Goal: Task Accomplishment & Management: Manage account settings

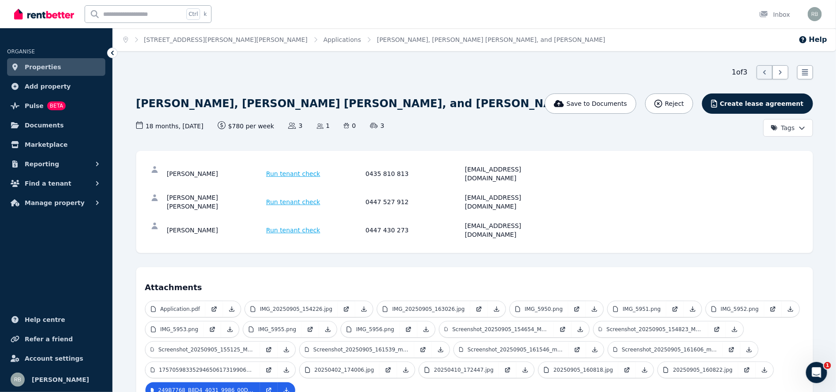
click at [19, 65] on icon at bounding box center [15, 66] width 9 height 7
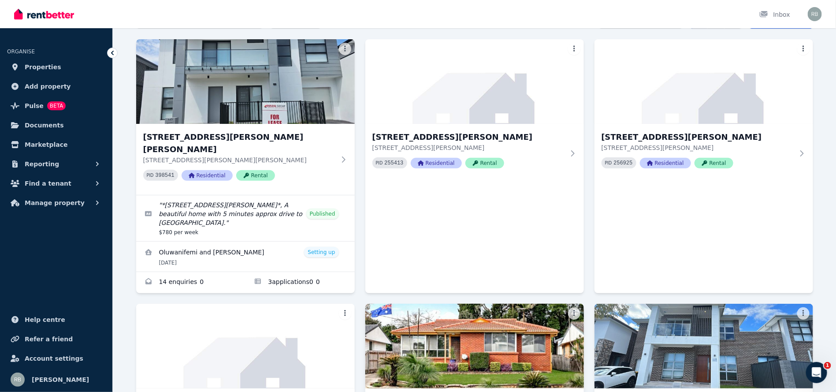
scroll to position [198, 0]
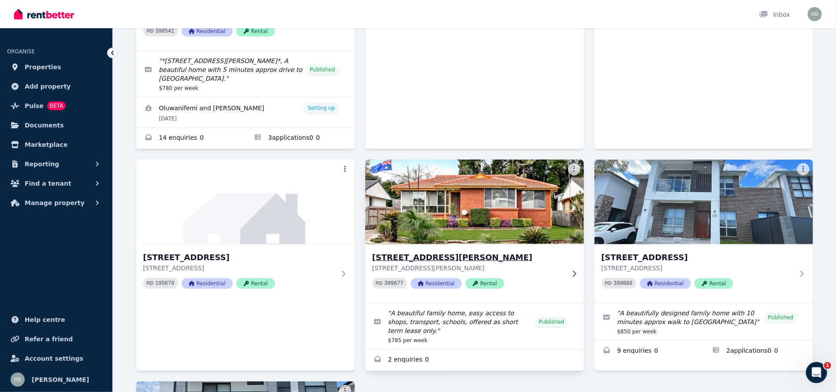
click at [472, 176] on img at bounding box center [475, 201] width 230 height 89
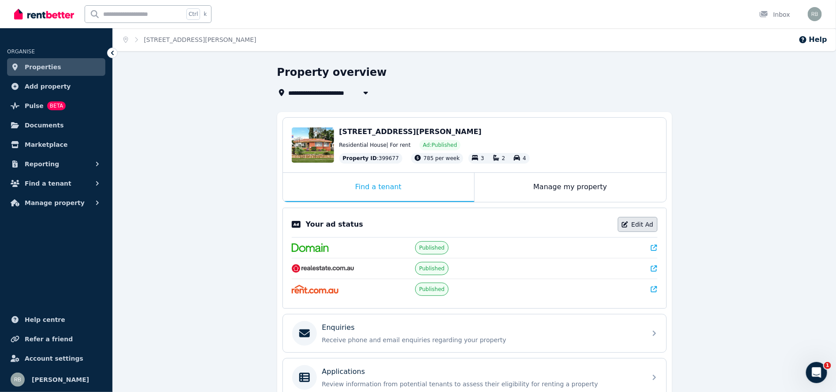
click at [649, 224] on link "Edit Ad" at bounding box center [638, 224] width 40 height 15
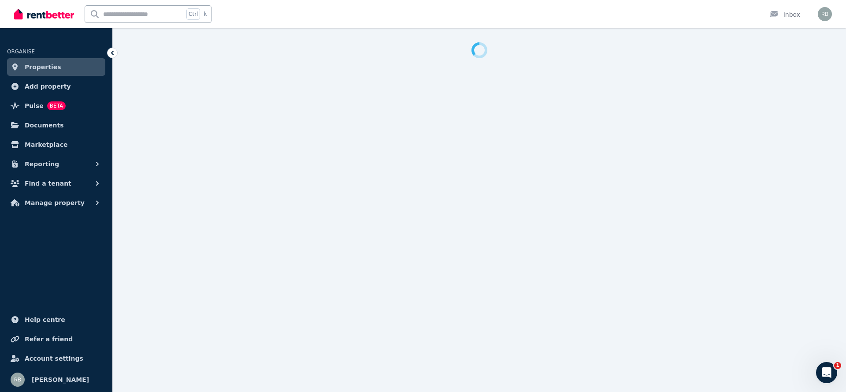
select select "**********"
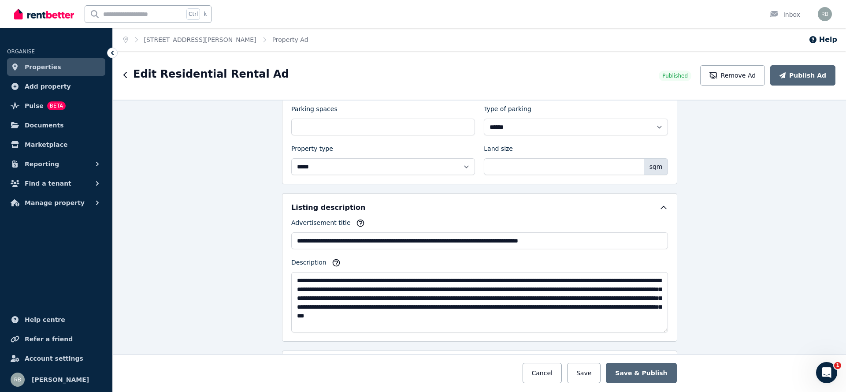
scroll to position [406, 0]
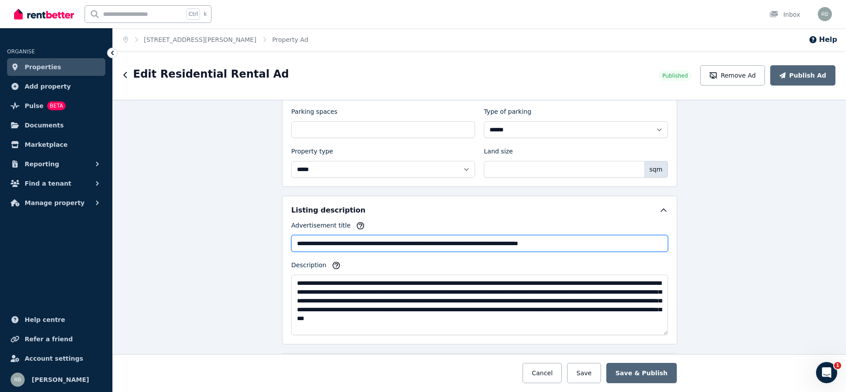
drag, startPoint x: 575, startPoint y: 238, endPoint x: 275, endPoint y: 229, distance: 299.9
click at [275, 229] on div "**********" at bounding box center [479, 246] width 733 height 292
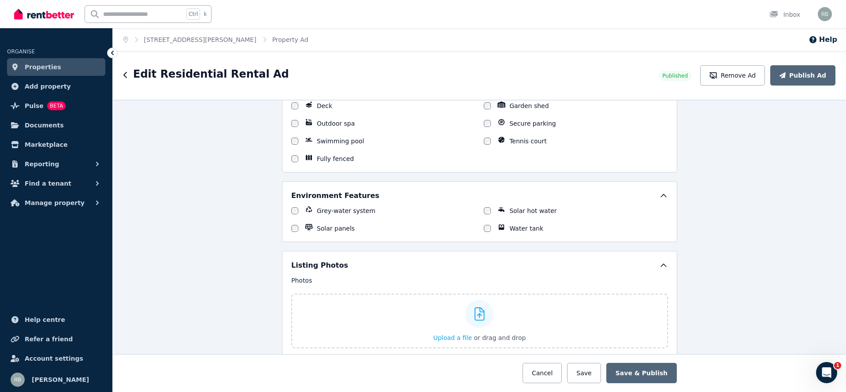
scroll to position [1025, 0]
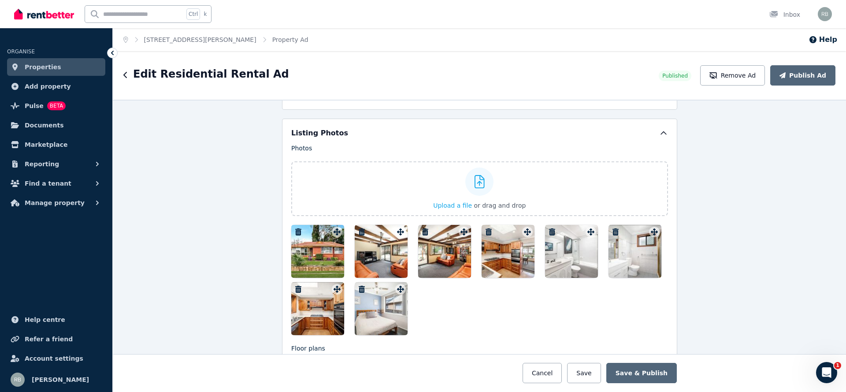
click at [317, 253] on div at bounding box center [317, 251] width 53 height 53
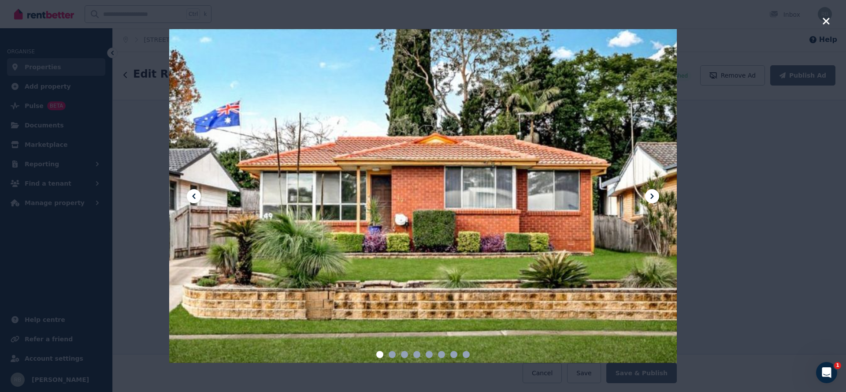
drag, startPoint x: 379, startPoint y: 198, endPoint x: 628, endPoint y: 183, distance: 249.5
click at [628, 183] on div at bounding box center [423, 196] width 508 height 342
click at [756, 188] on div at bounding box center [423, 196] width 846 height 392
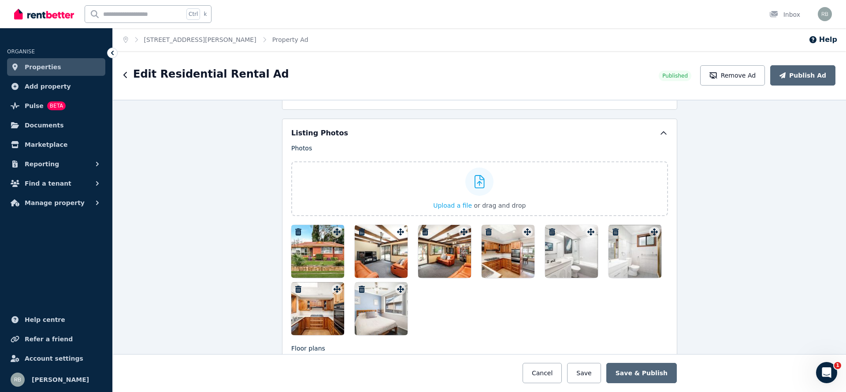
drag, startPoint x: 308, startPoint y: 250, endPoint x: 389, endPoint y: 250, distance: 81.1
click at [389, 250] on div at bounding box center [479, 280] width 377 height 110
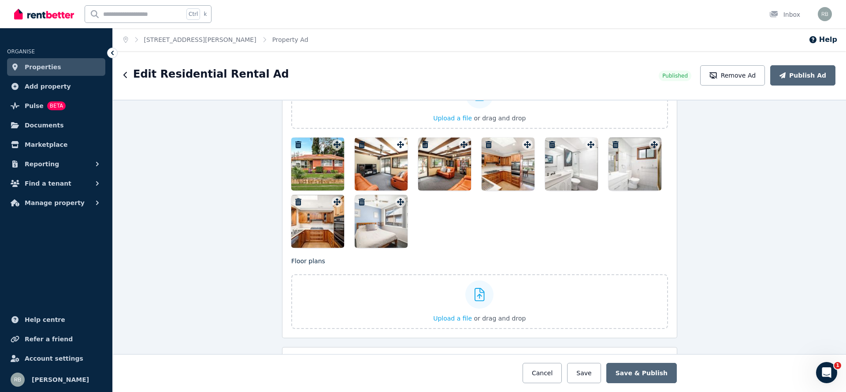
scroll to position [1091, 0]
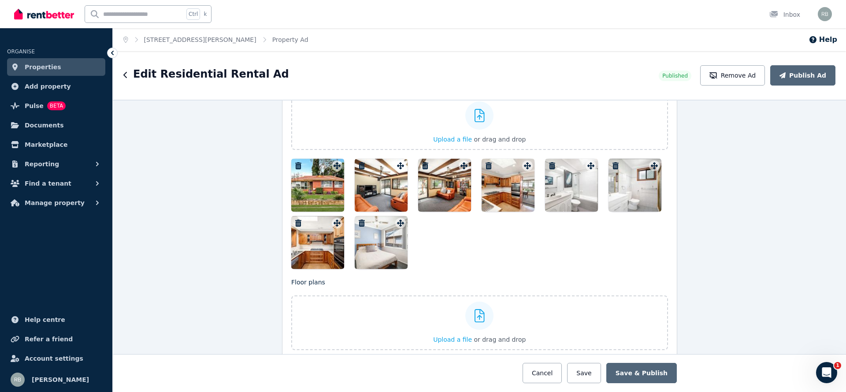
click at [581, 182] on div at bounding box center [571, 185] width 53 height 53
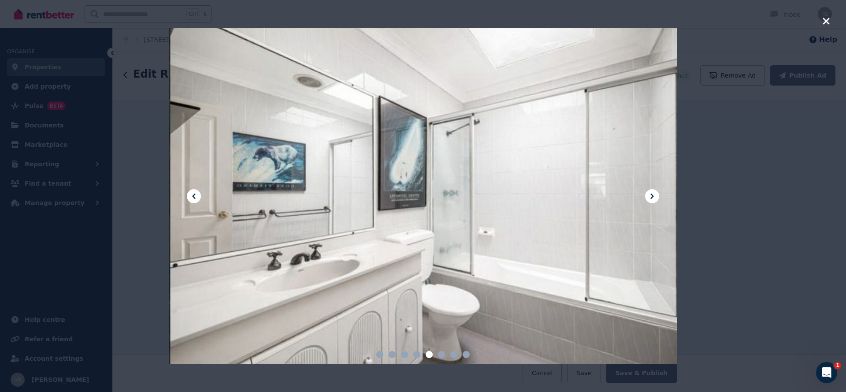
click at [743, 166] on div at bounding box center [423, 196] width 846 height 392
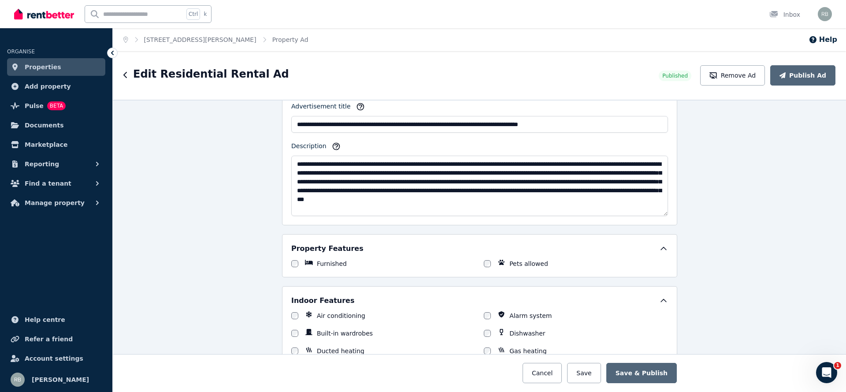
scroll to position [496, 0]
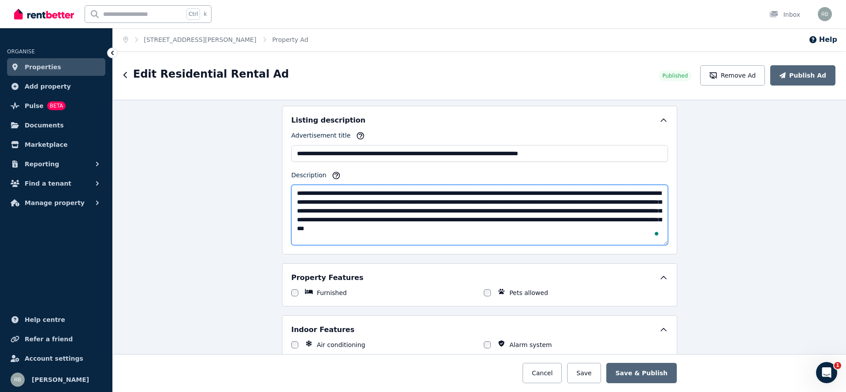
drag, startPoint x: 331, startPoint y: 234, endPoint x: 262, endPoint y: 164, distance: 98.5
click at [262, 164] on div "**********" at bounding box center [479, 246] width 733 height 292
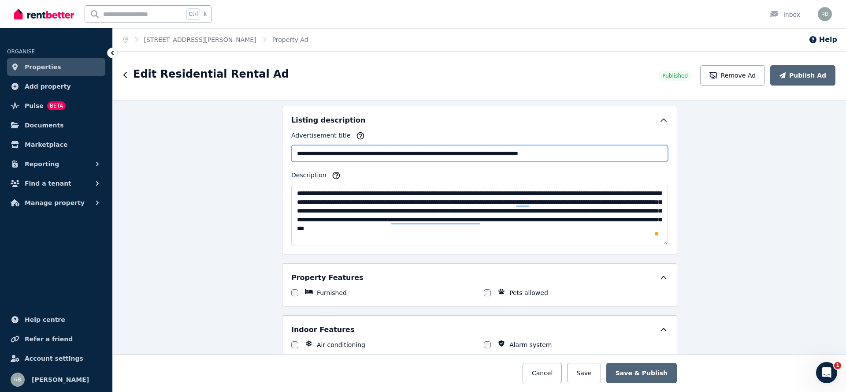
drag, startPoint x: 565, startPoint y: 145, endPoint x: 272, endPoint y: 142, distance: 292.3
click at [272, 142] on div "**********" at bounding box center [479, 246] width 733 height 292
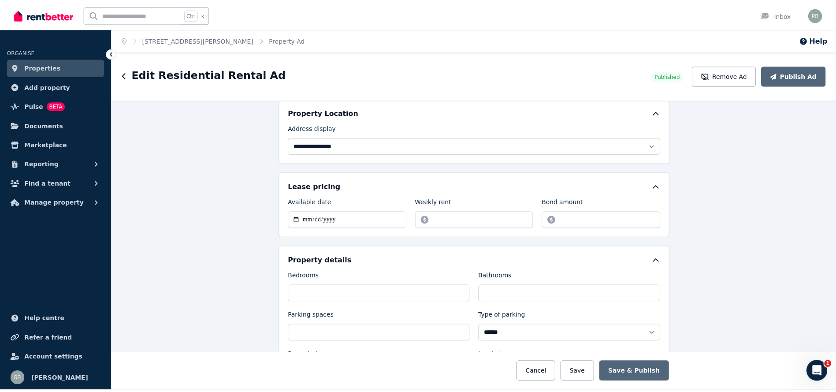
scroll to position [231, 0]
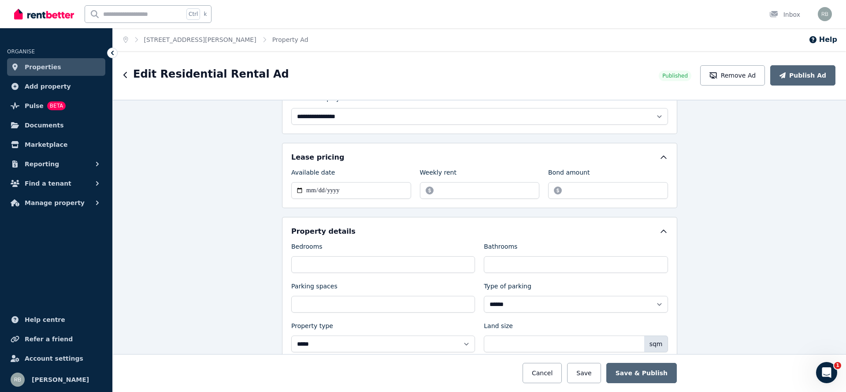
click at [26, 67] on span "Properties" at bounding box center [43, 67] width 37 height 11
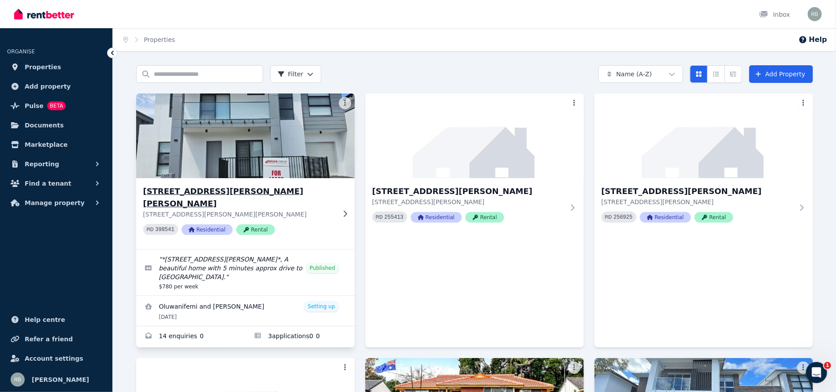
click at [239, 130] on img at bounding box center [245, 135] width 230 height 89
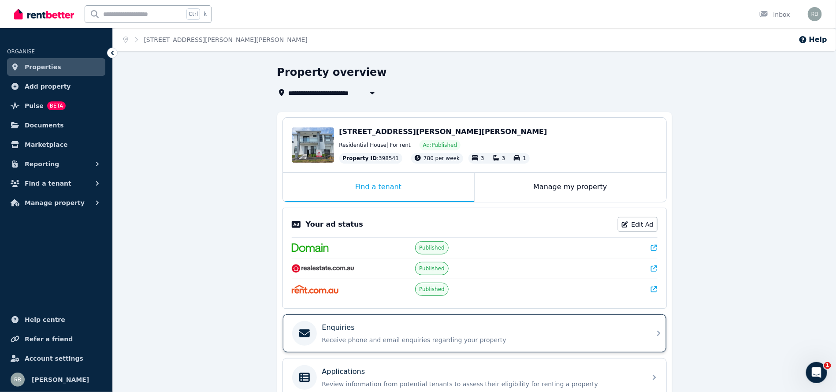
click at [358, 328] on div "Enquiries" at bounding box center [481, 327] width 319 height 11
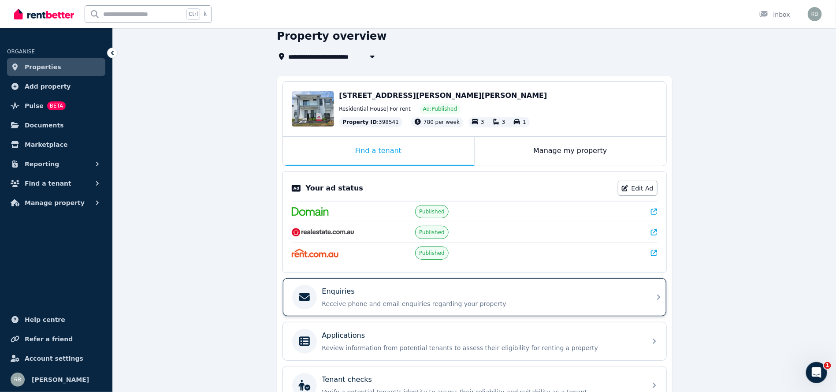
scroll to position [66, 0]
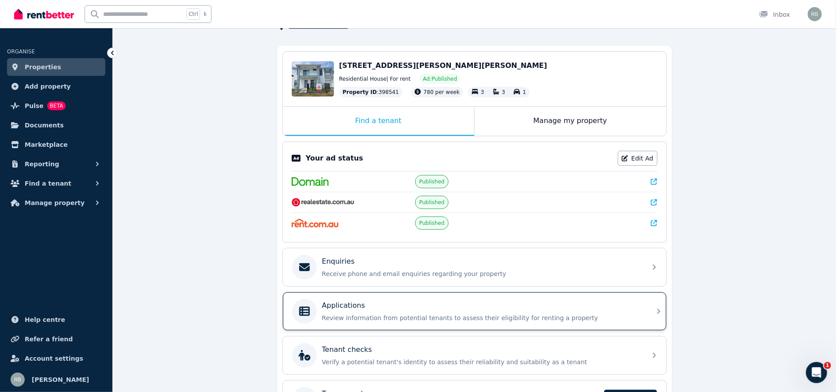
click at [354, 313] on p "Review information from potential tenants to assess their eligibility for renti…" at bounding box center [481, 317] width 319 height 9
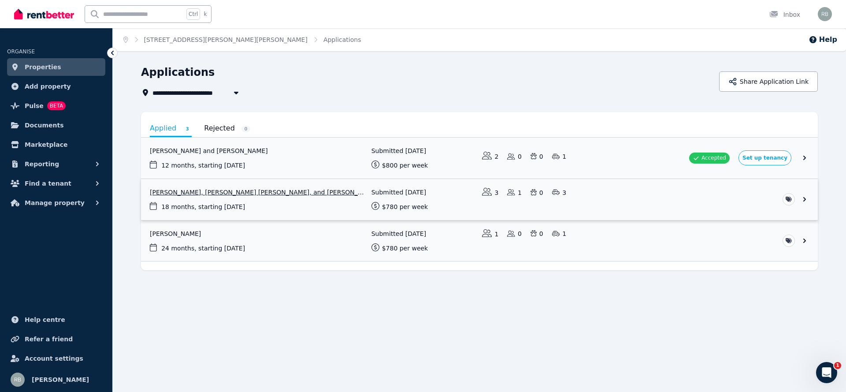
click at [355, 213] on link "View application: Aaliyah Epere, Richard Te Puia, and Natasha Epere" at bounding box center [479, 199] width 677 height 41
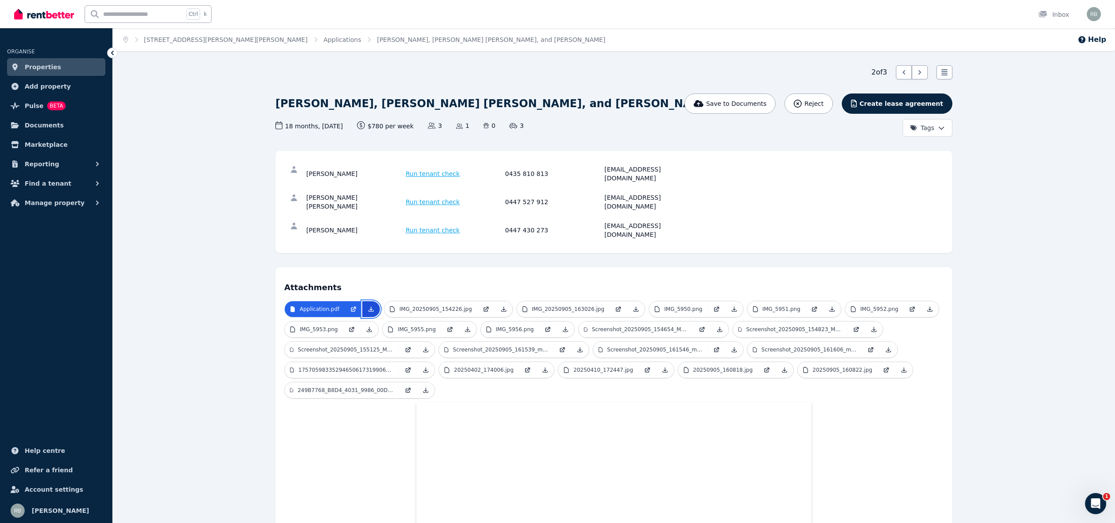
click at [370, 305] on icon at bounding box center [371, 308] width 7 height 7
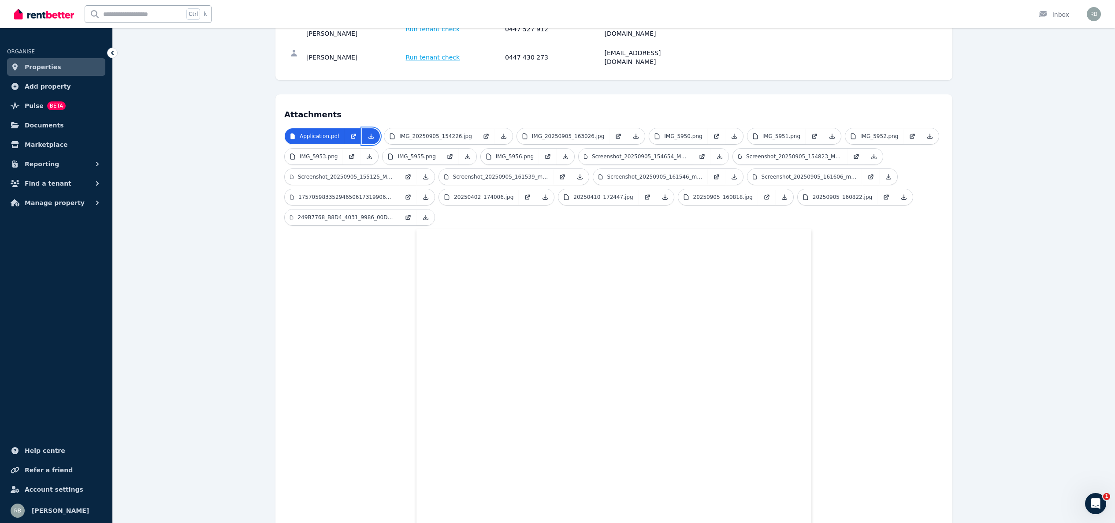
scroll to position [176, 0]
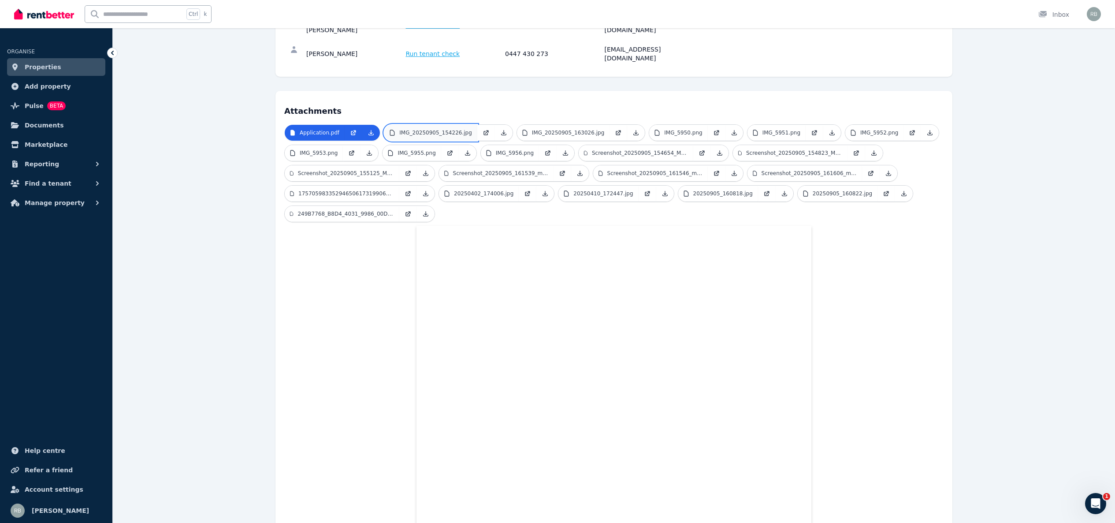
click at [399, 129] on p "IMG_20250905_154226.jpg" at bounding box center [435, 132] width 72 height 7
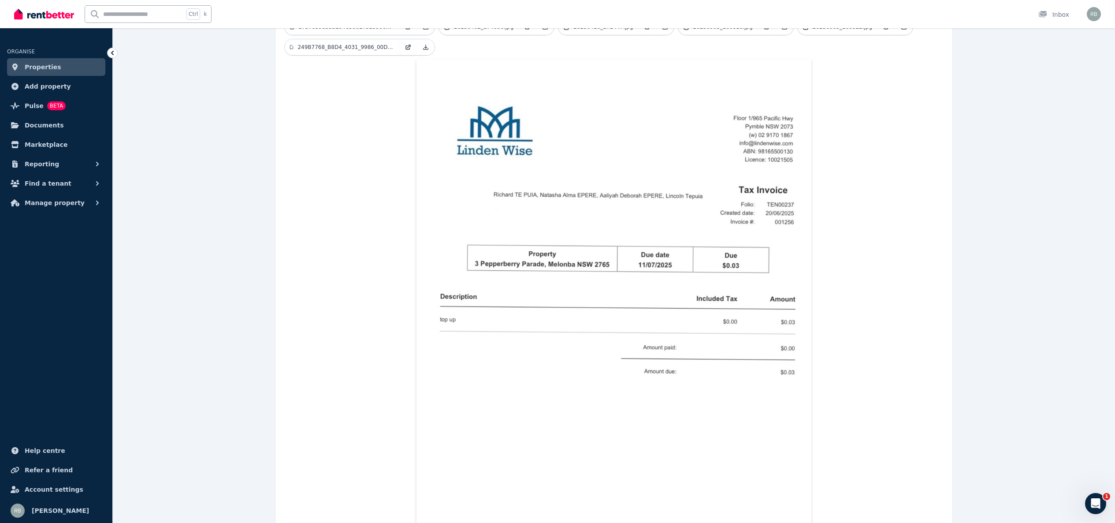
scroll to position [145, 0]
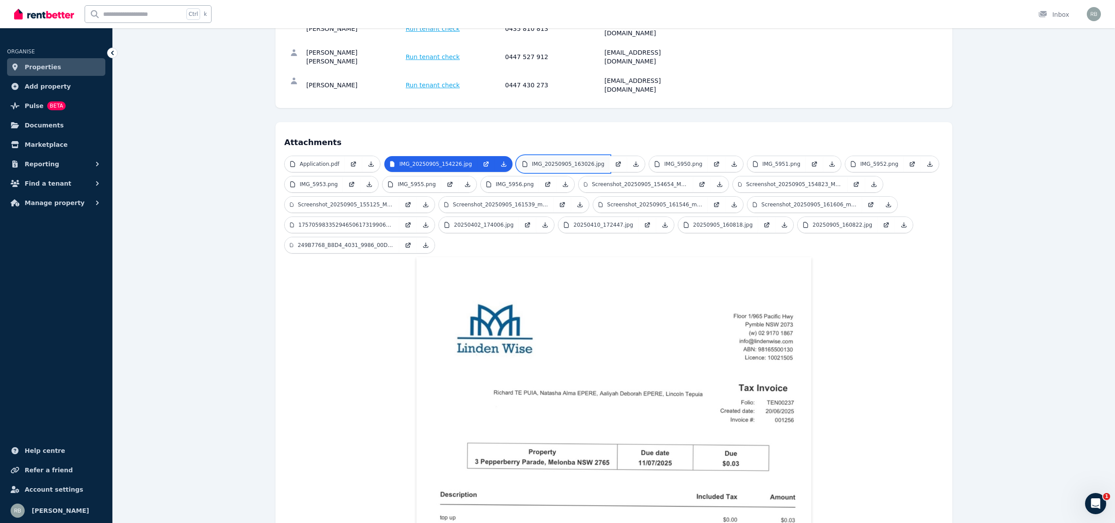
click at [540, 160] on p "IMG_20250905_163026.jpg" at bounding box center [568, 163] width 72 height 7
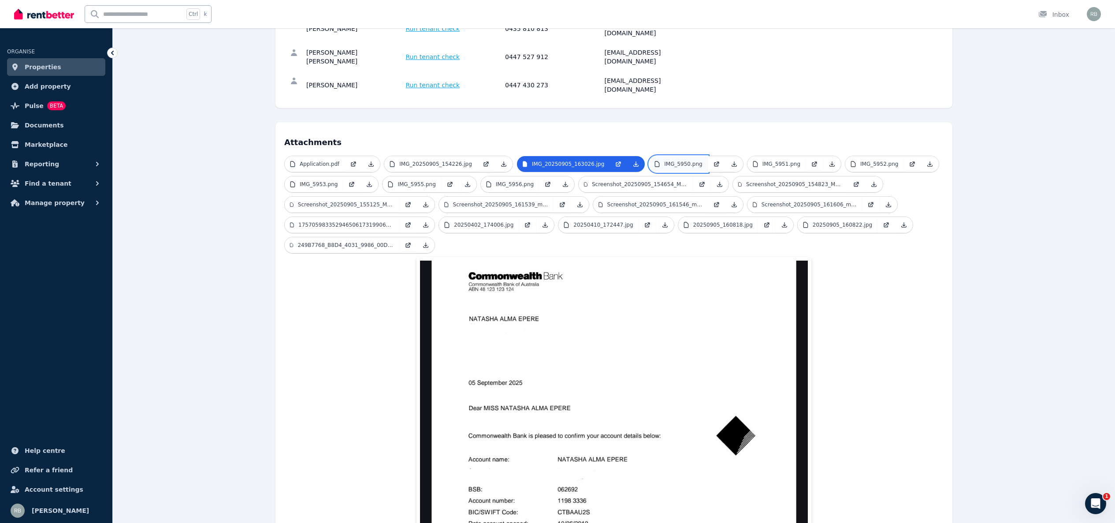
click at [664, 156] on link "IMG_5950.png" at bounding box center [678, 164] width 58 height 16
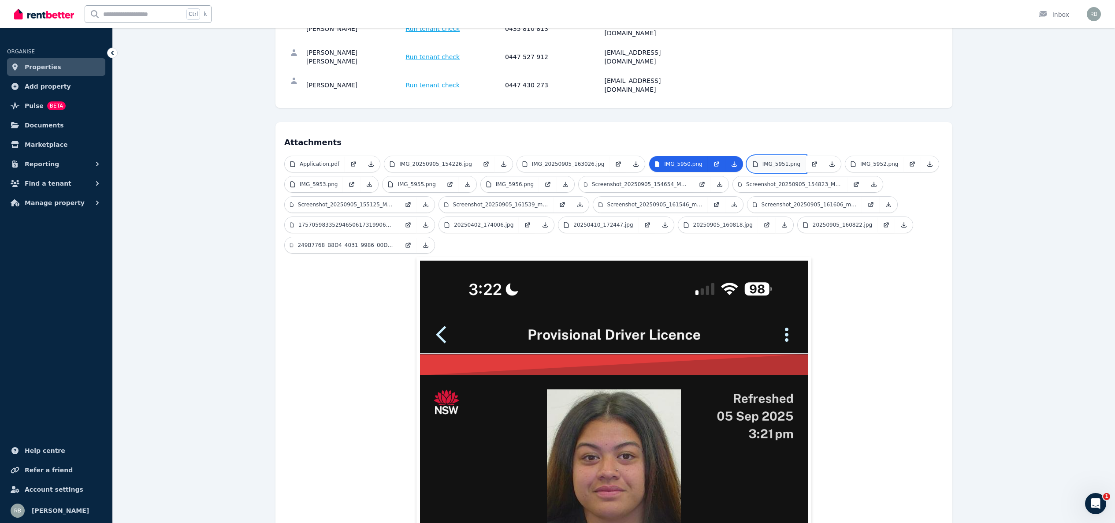
click at [763, 160] on p "IMG_5951.png" at bounding box center [782, 163] width 38 height 7
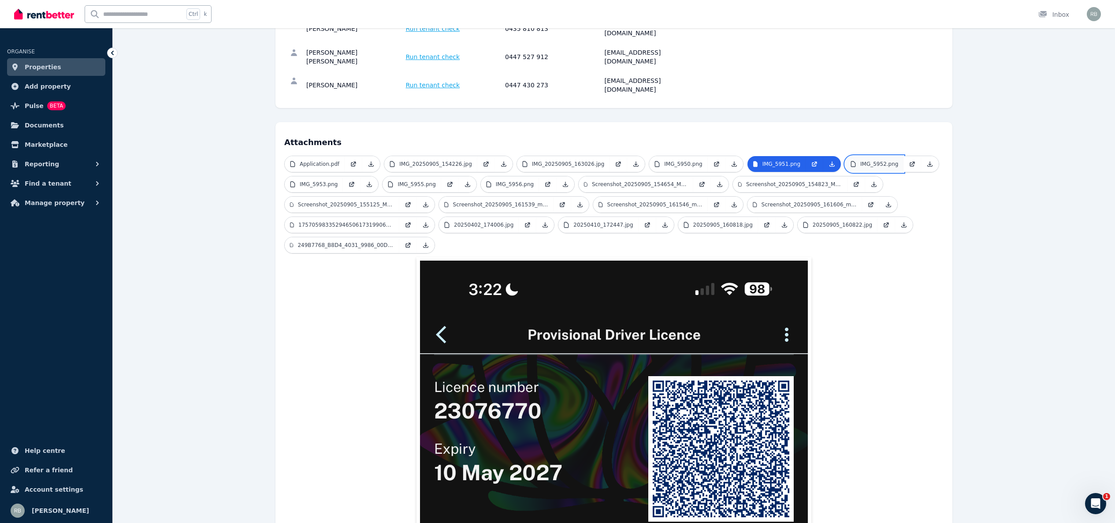
click at [836, 160] on p "IMG_5952.png" at bounding box center [879, 163] width 38 height 7
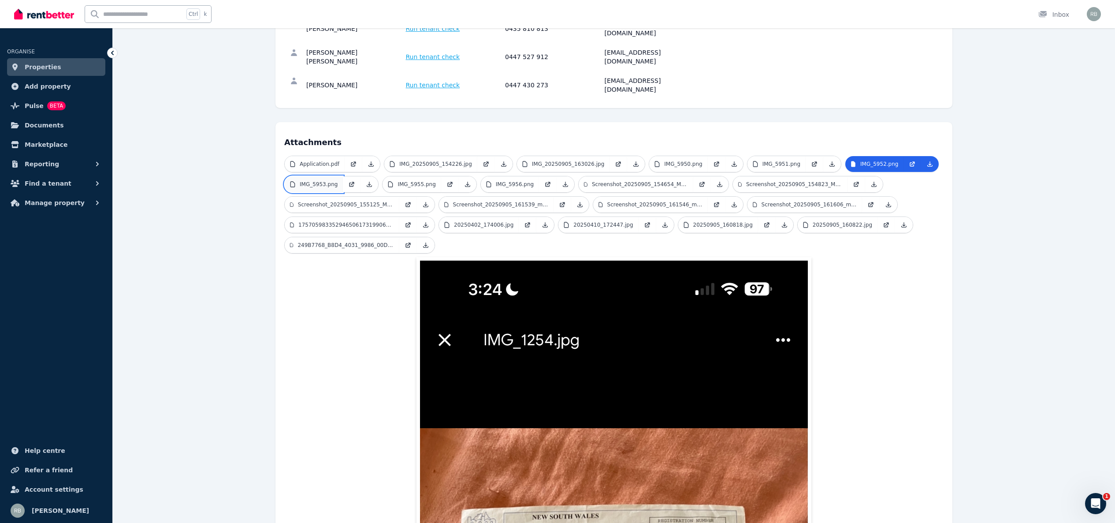
click at [323, 181] on p "IMG_5953.png" at bounding box center [319, 184] width 38 height 7
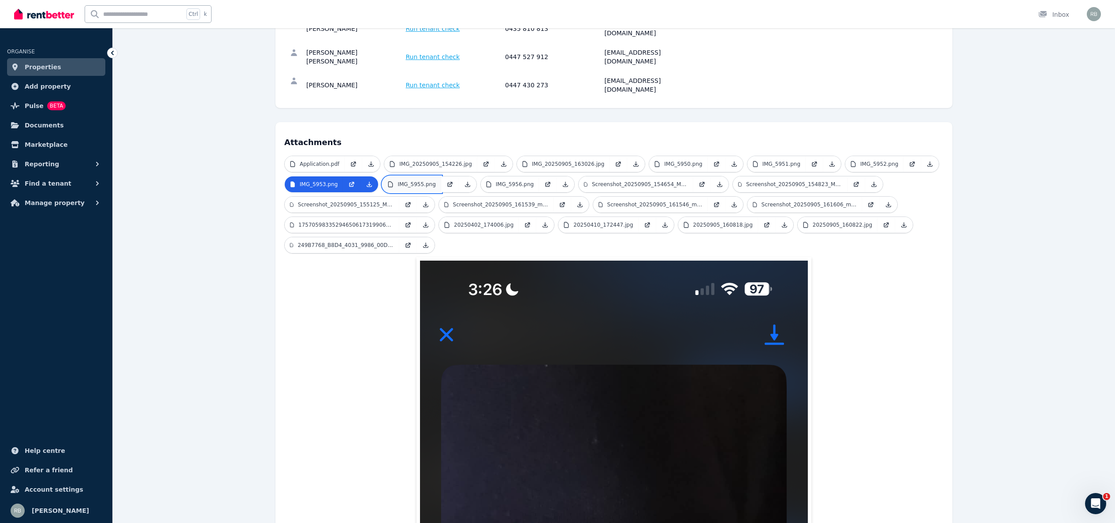
click at [415, 181] on p "IMG_5955.png" at bounding box center [417, 184] width 38 height 7
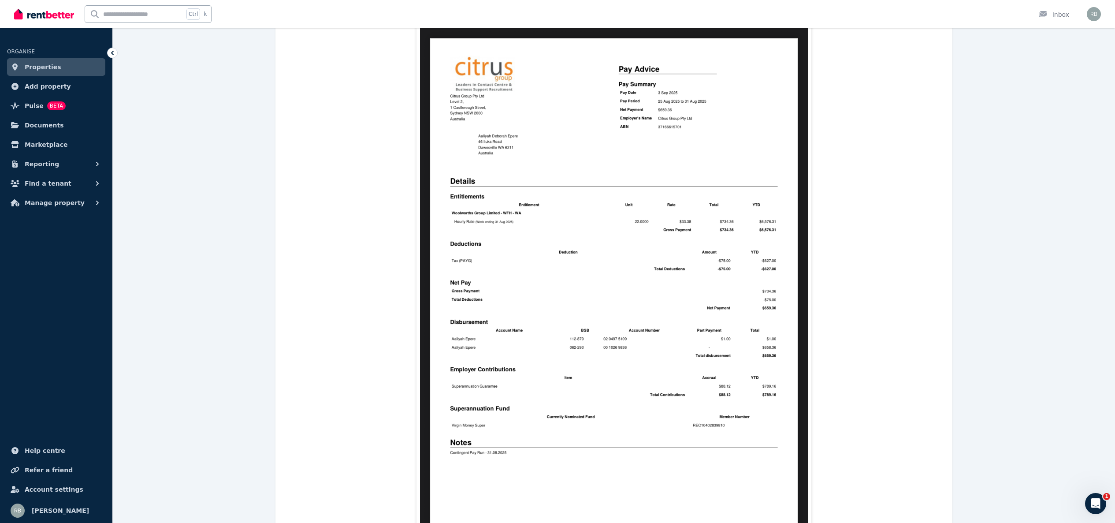
scroll to position [228, 0]
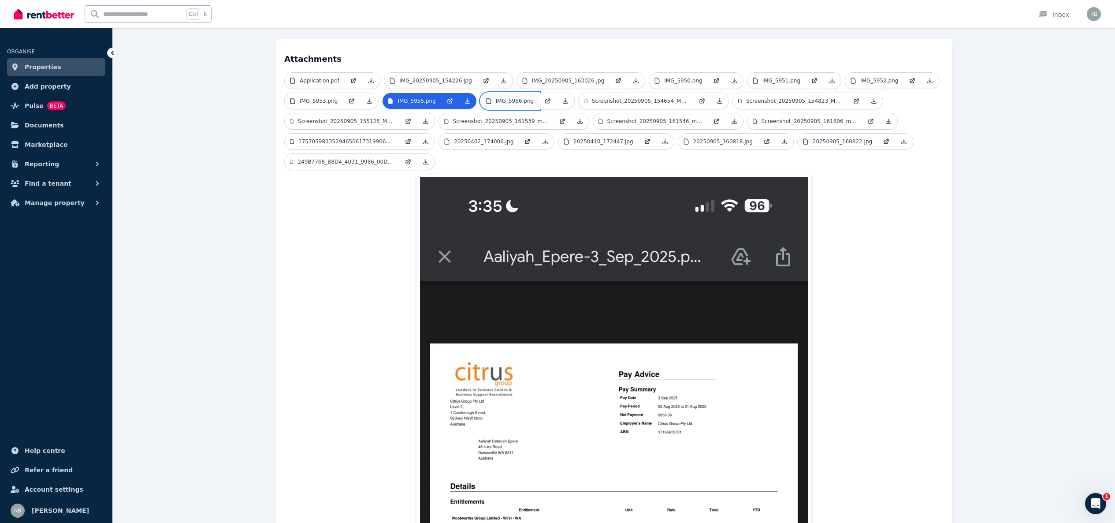
click at [507, 97] on p "IMG_5956.png" at bounding box center [515, 100] width 38 height 7
click at [426, 97] on p "IMG_5955.png" at bounding box center [417, 100] width 38 height 7
click at [503, 93] on link "IMG_5956.png" at bounding box center [510, 101] width 58 height 16
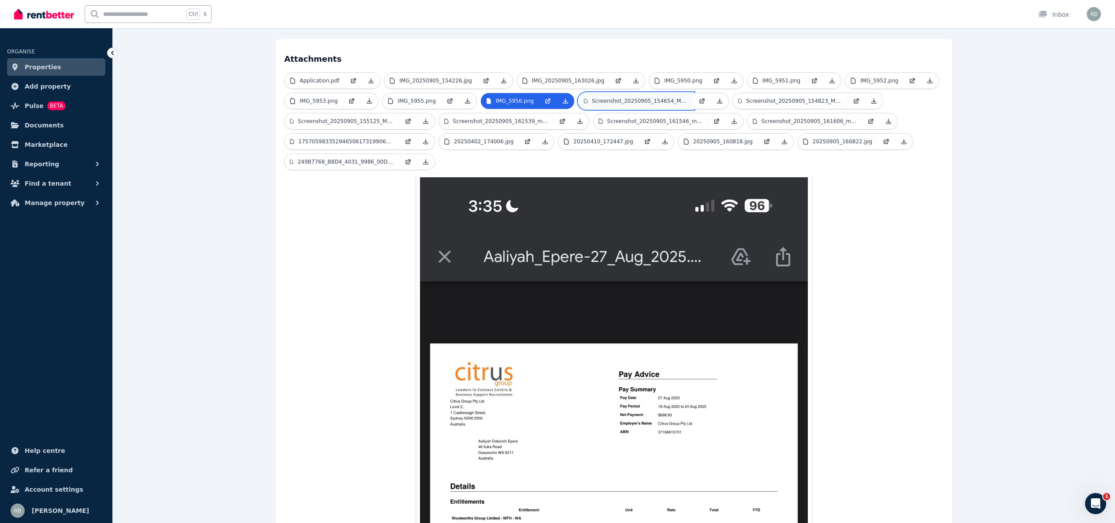
click at [603, 97] on p "Screenshot_20250905_154654_M365_Copilot.jpg" at bounding box center [640, 100] width 96 height 7
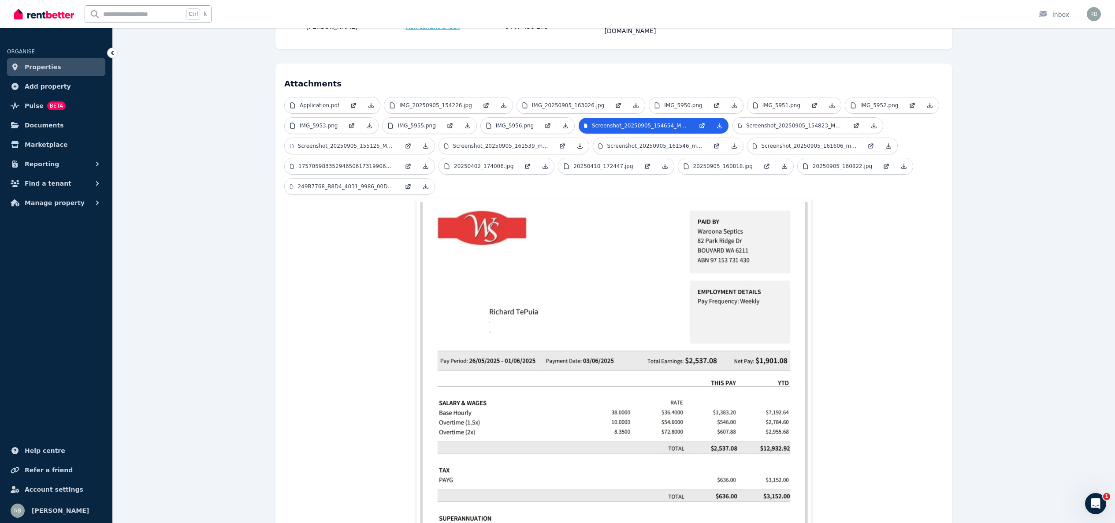
scroll to position [191, 0]
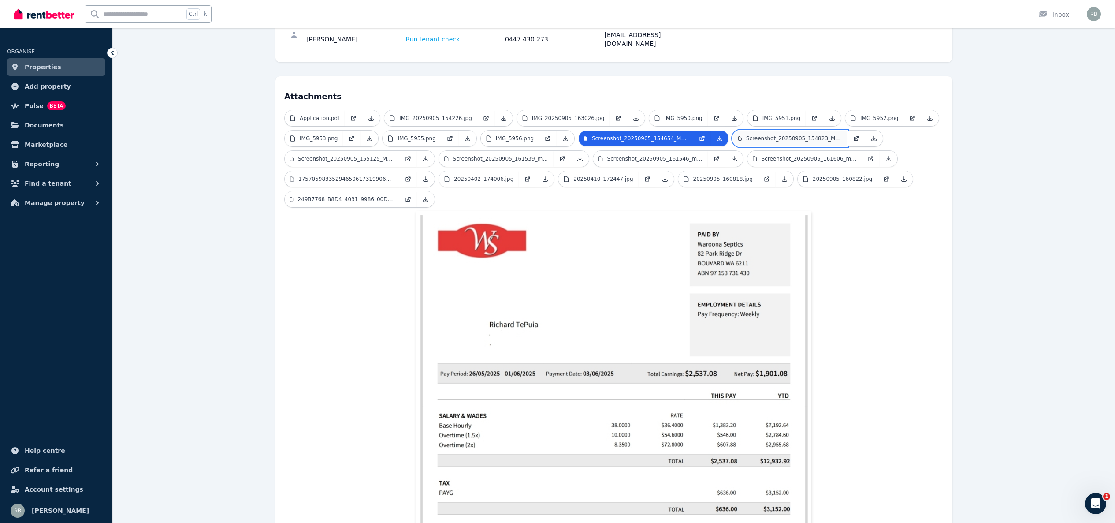
click at [767, 135] on p "Screenshot_20250905_154823_M365_Copilot.jpg" at bounding box center [794, 138] width 96 height 7
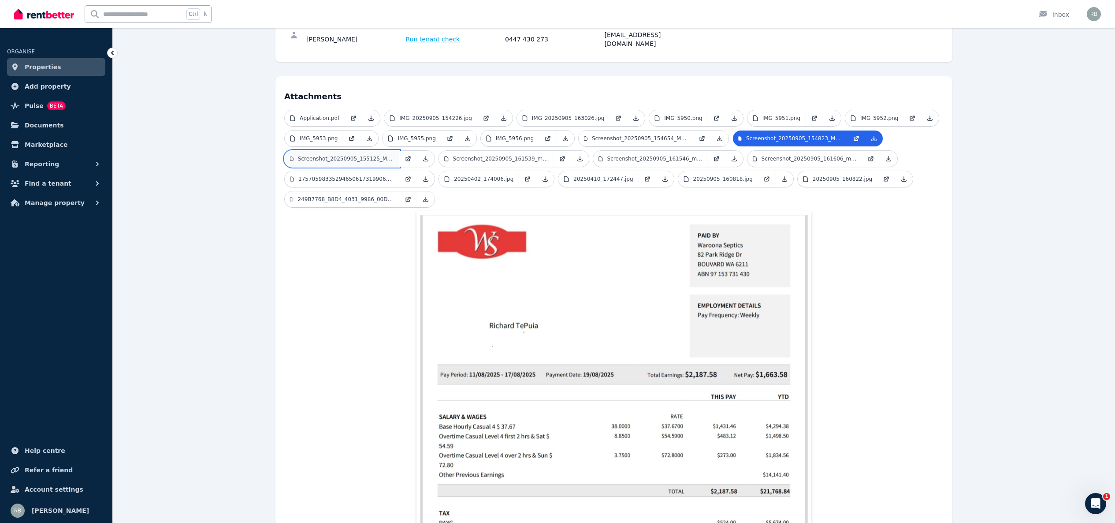
click at [338, 155] on p "Screenshot_20250905_155125_M365_Copilot.jpg" at bounding box center [346, 158] width 96 height 7
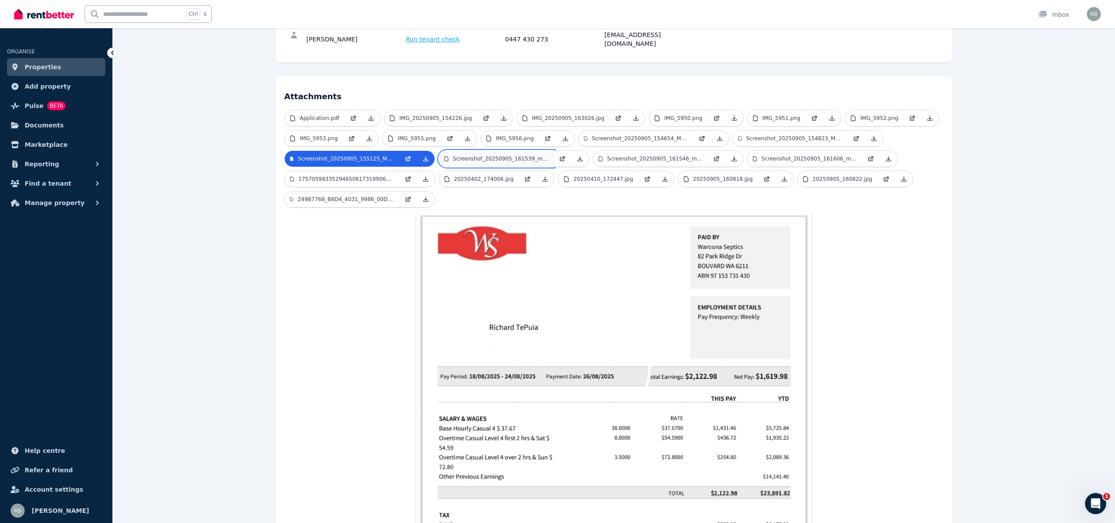
click at [525, 155] on p "Screenshot_20250905_161539_myGov.jpg" at bounding box center [500, 158] width 95 height 7
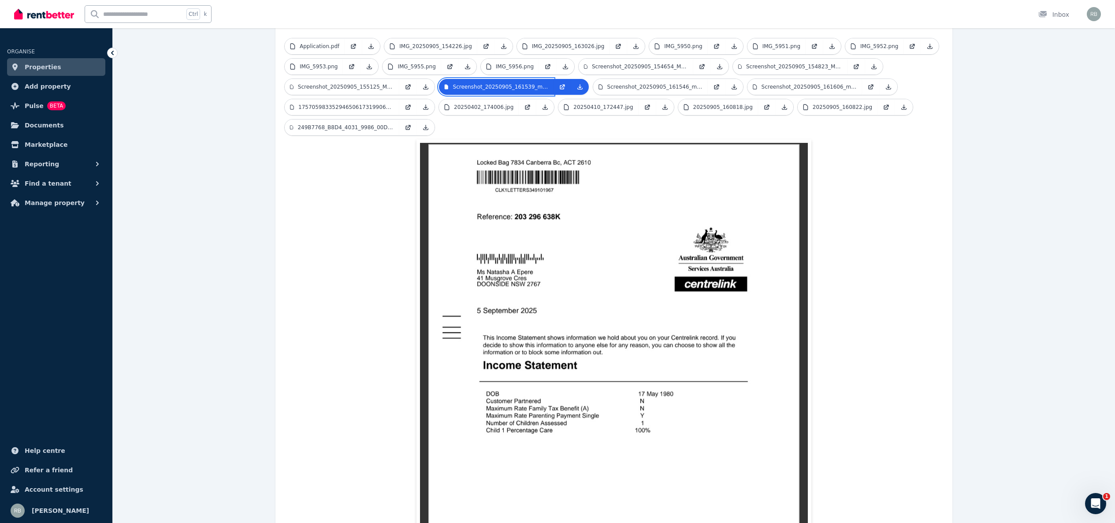
scroll to position [179, 0]
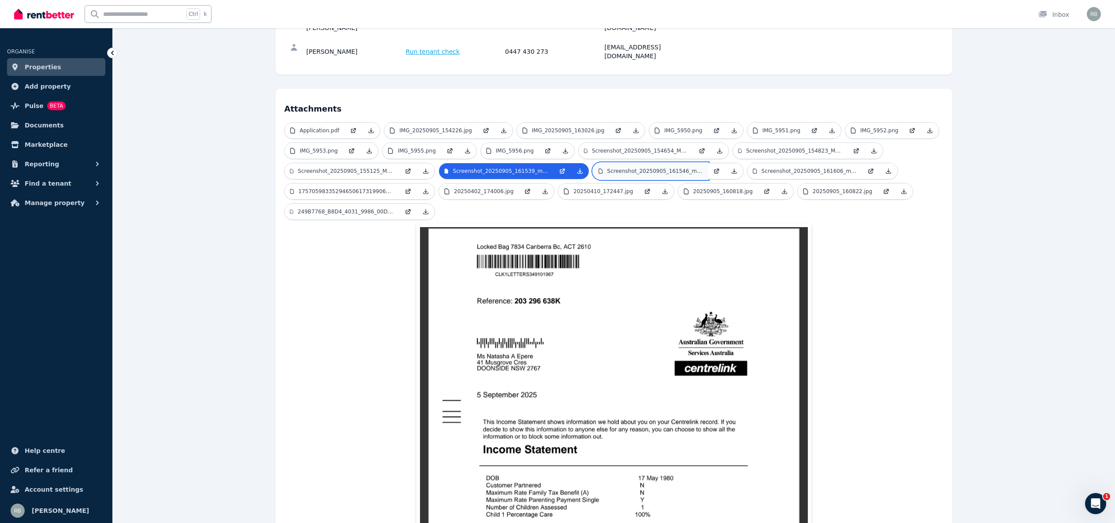
click at [614, 167] on p "Screenshot_20250905_161546_myGov.jpg" at bounding box center [654, 170] width 95 height 7
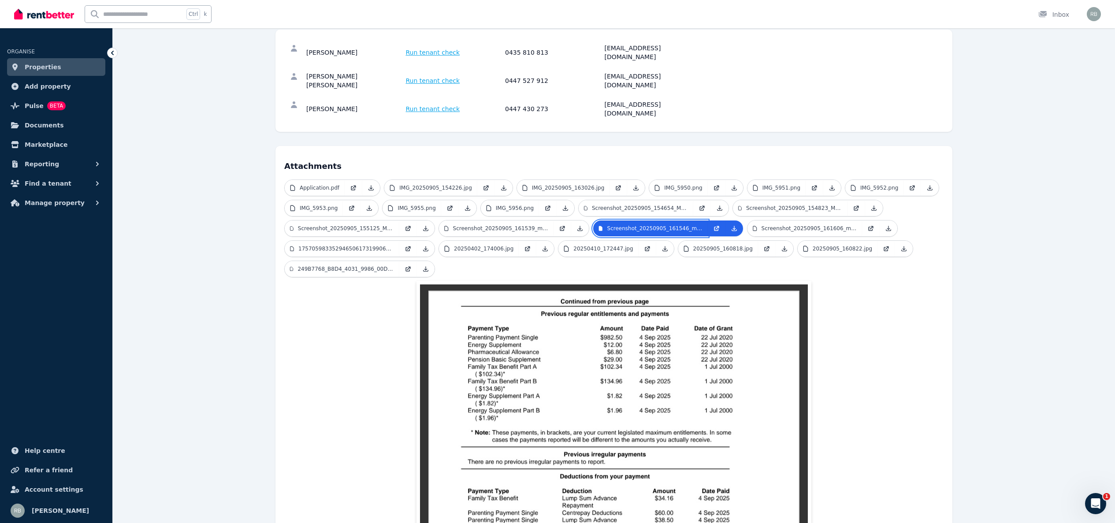
scroll to position [93, 0]
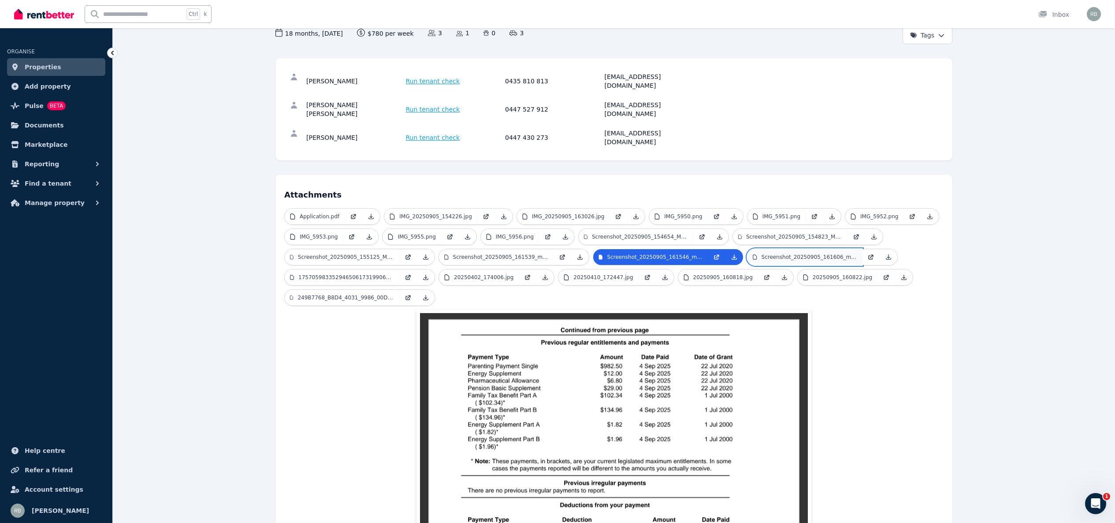
click at [779, 253] on p "Screenshot_20250905_161606_myGov.jpg" at bounding box center [809, 256] width 95 height 7
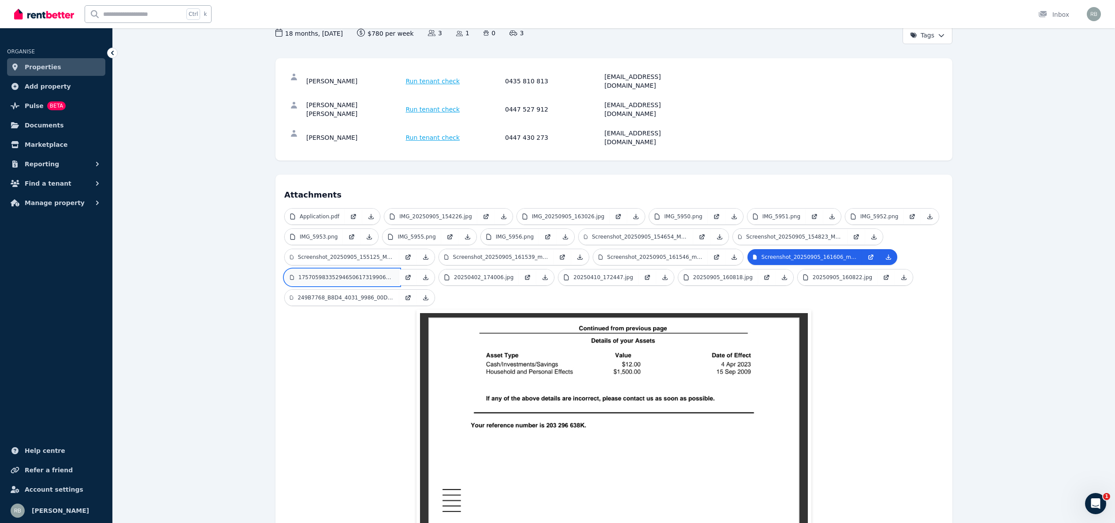
click at [357, 274] on p "17570598335294650617319906321759.jpg" at bounding box center [346, 277] width 96 height 7
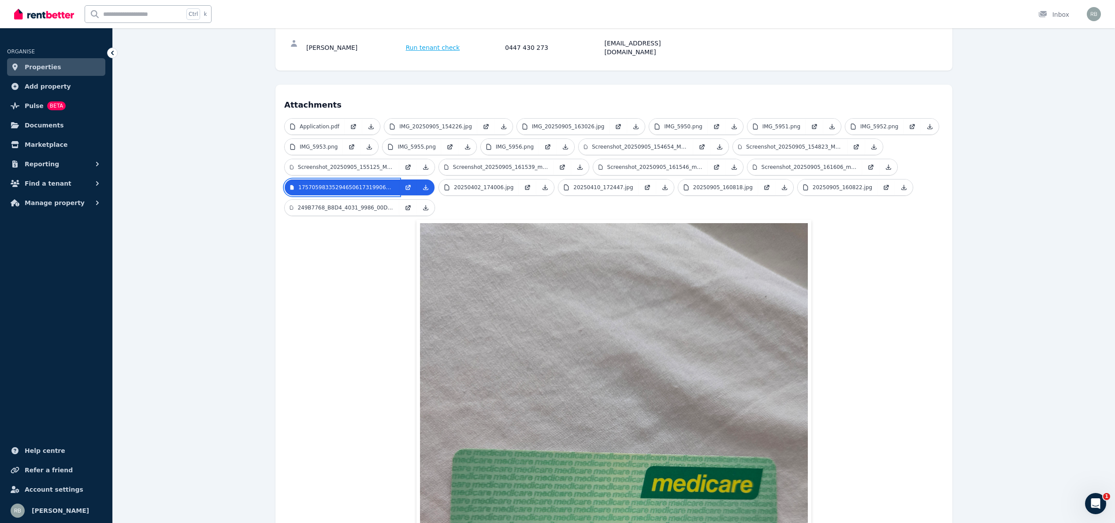
scroll to position [167, 0]
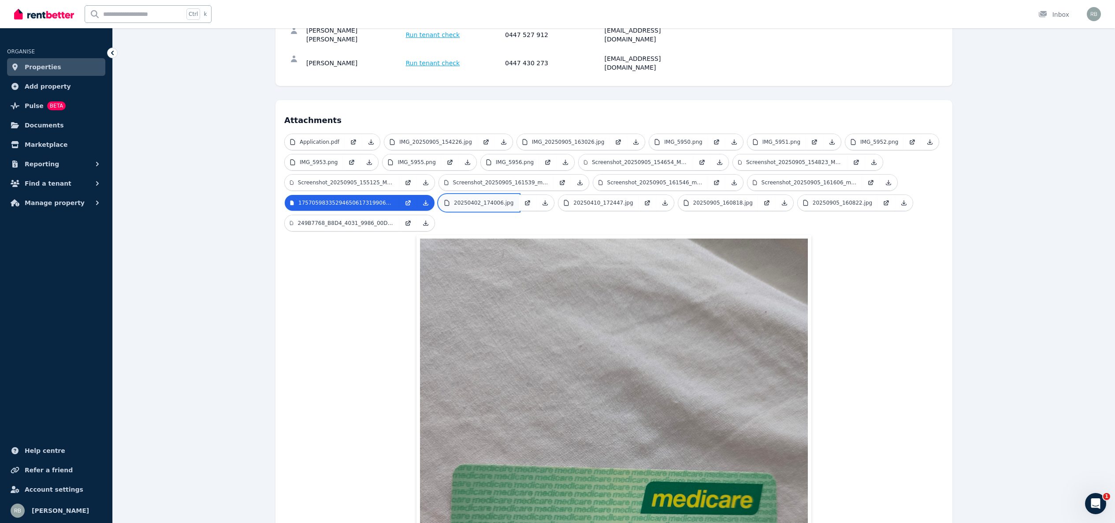
click at [477, 195] on link "20250402_174006.jpg" at bounding box center [479, 203] width 80 height 16
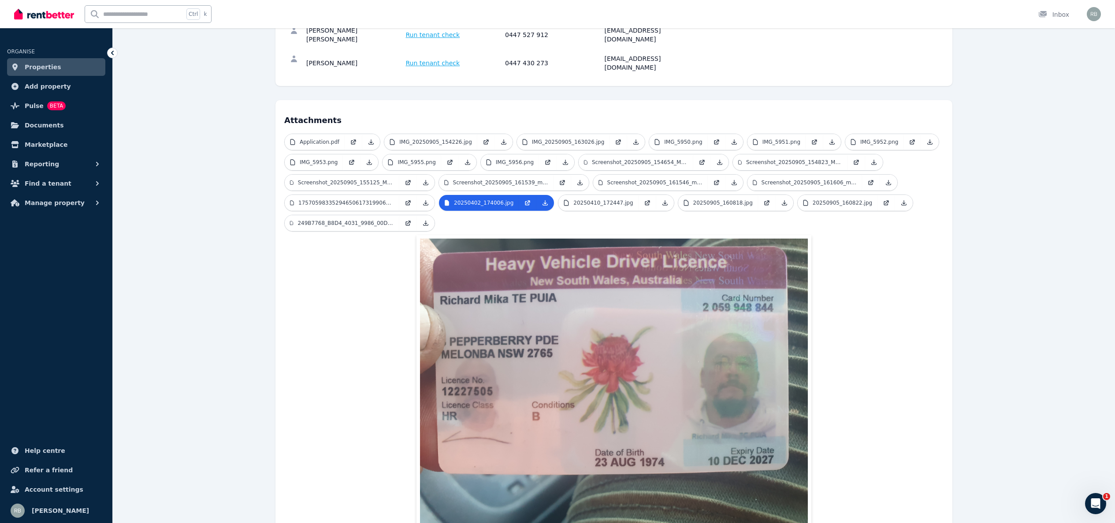
click at [584, 185] on ul "Application.pdf IMG_20250905_154226.jpg IMG_20250905_163026.jpg IMG_5950.png IM…" at bounding box center [613, 184] width 659 height 101
click at [591, 195] on link "20250410_172447.jpg" at bounding box center [598, 203] width 80 height 16
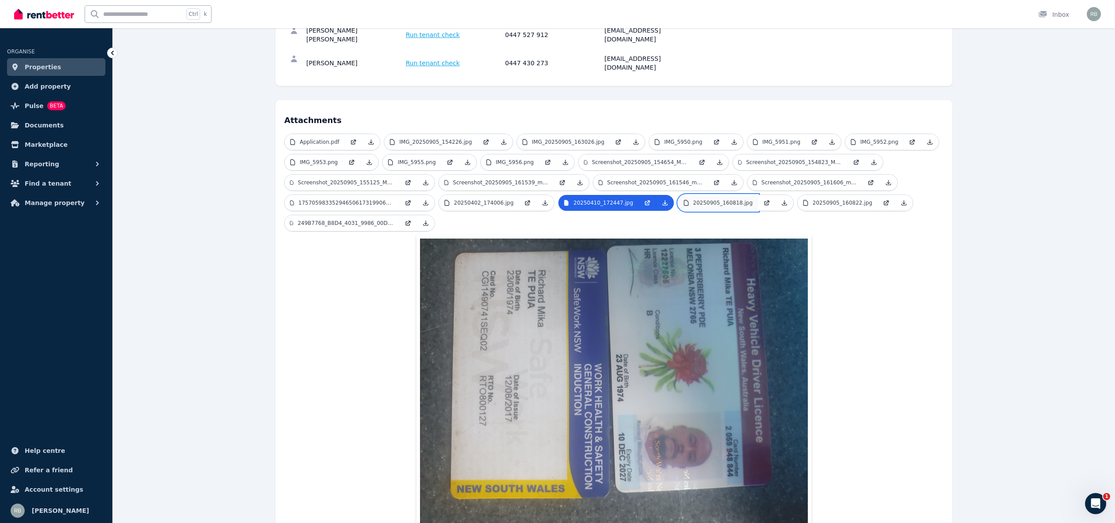
click at [708, 195] on link "20250905_160818.jpg" at bounding box center [718, 203] width 80 height 16
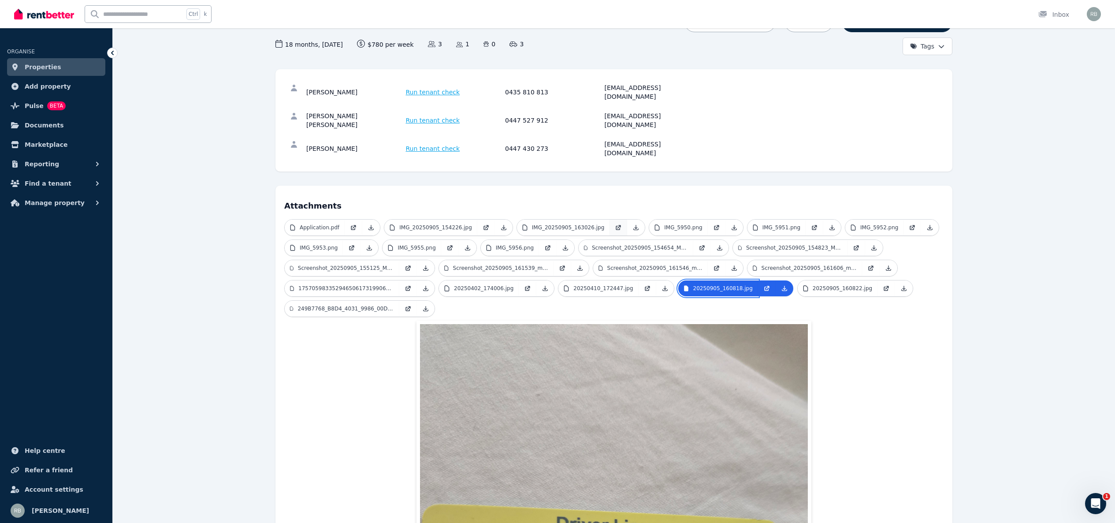
scroll to position [79, 0]
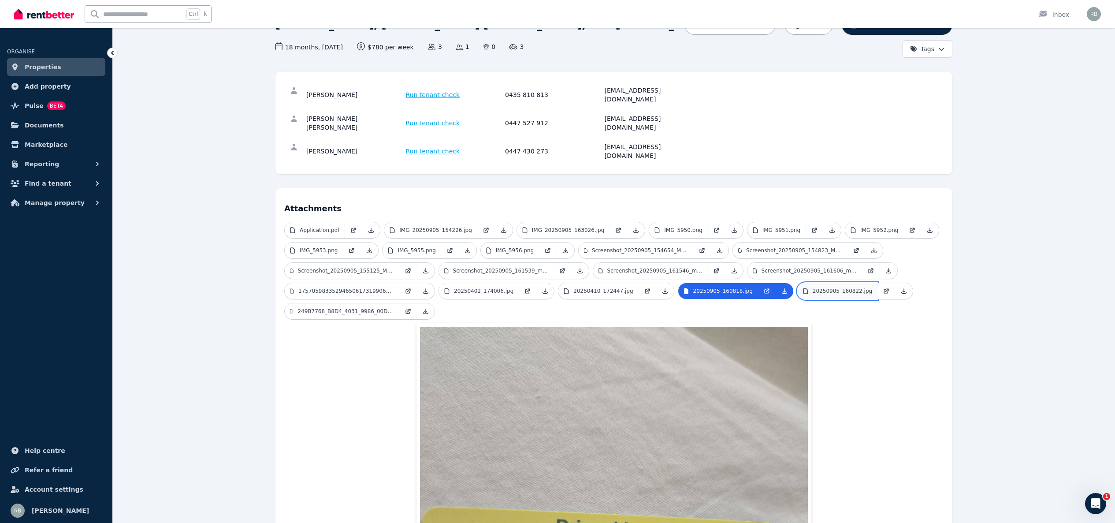
click at [798, 283] on link "20250905_160822.jpg" at bounding box center [838, 291] width 80 height 16
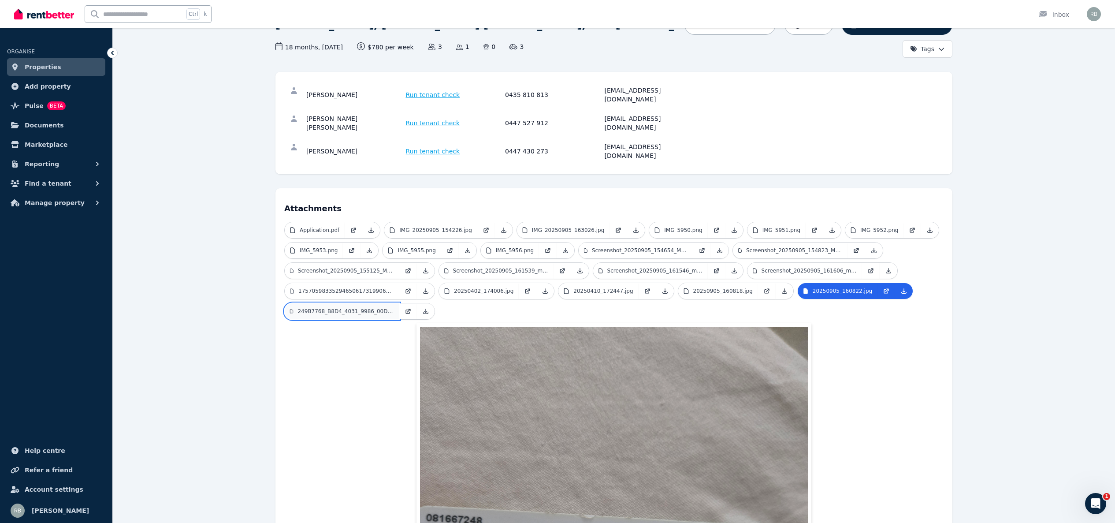
click at [327, 308] on p "249B7768_B8D4_4031_9986_00D6ED8D9F6C.jpeg" at bounding box center [346, 311] width 97 height 7
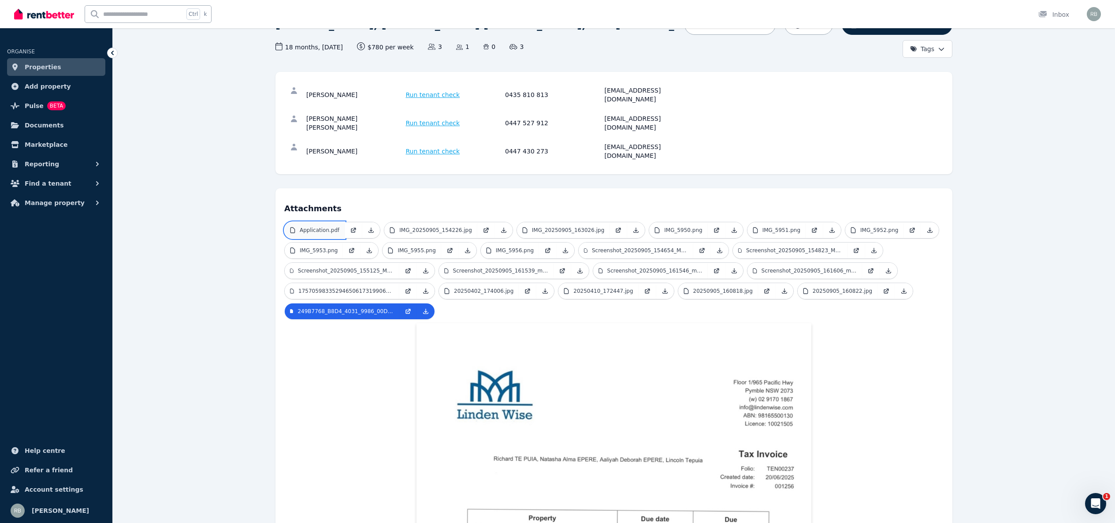
click at [318, 222] on link "Application.pdf" at bounding box center [315, 230] width 60 height 16
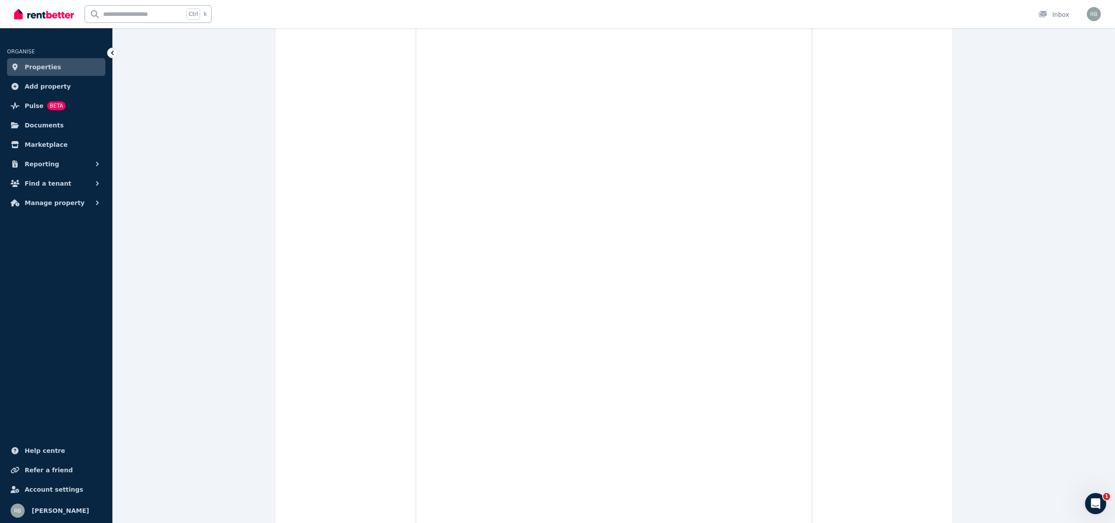
scroll to position [2649, 0]
